Goal: Check status: Check status

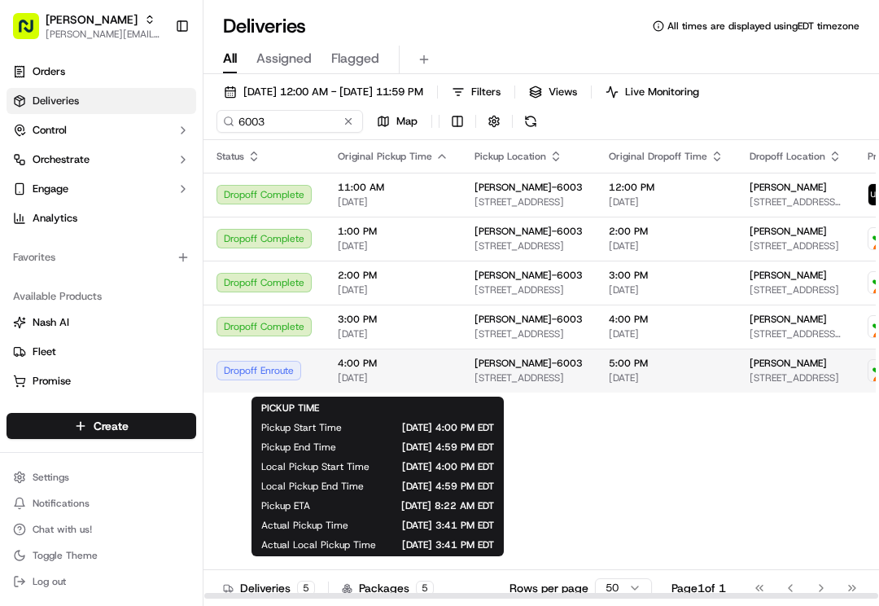
click at [407, 370] on span "4:00 PM" at bounding box center [393, 363] width 111 height 13
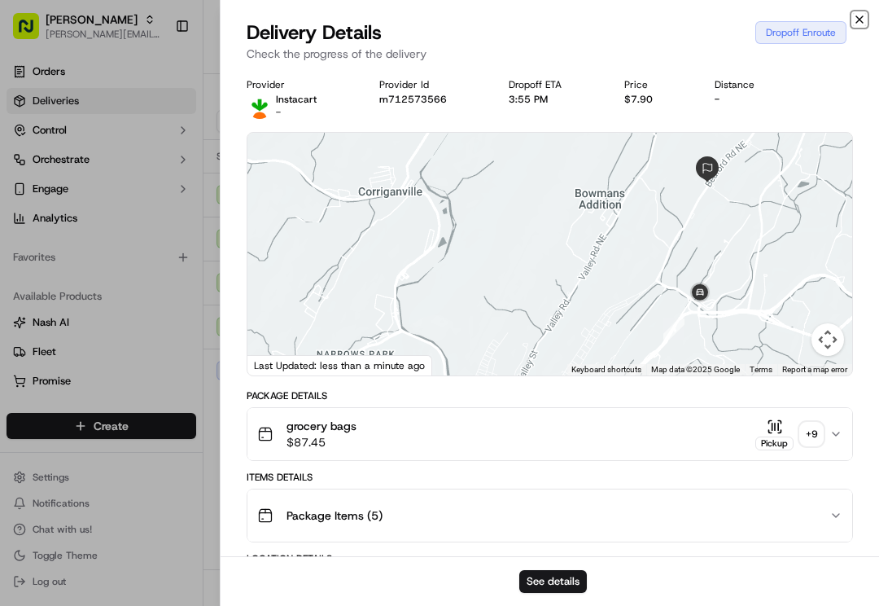
click at [860, 18] on icon "button" at bounding box center [859, 19] width 13 height 13
